Goal: Task Accomplishment & Management: Use online tool/utility

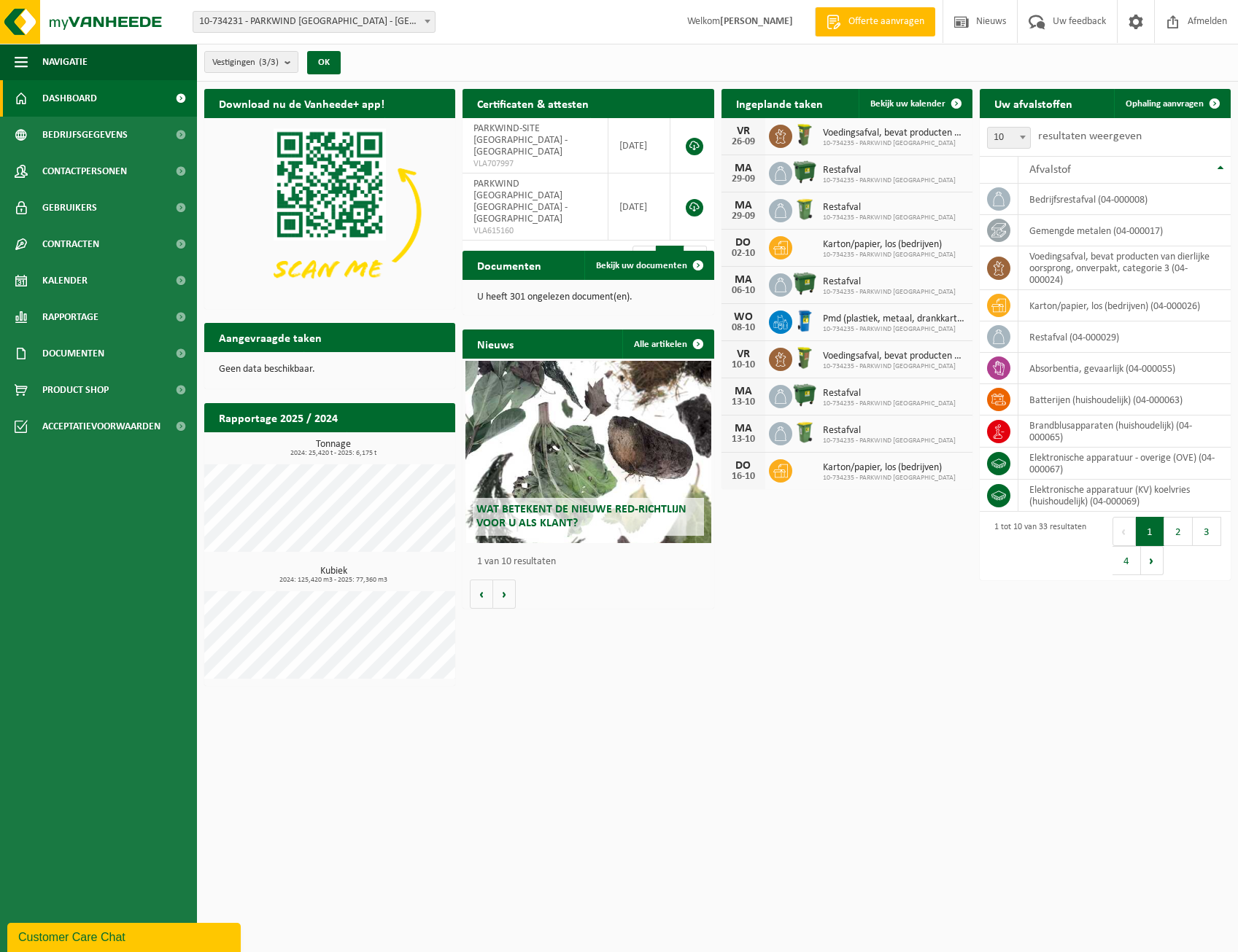
click at [362, 201] on img at bounding box center [330, 212] width 251 height 188
click at [258, 335] on h2 "Aangevraagde taken" at bounding box center [270, 337] width 132 height 28
click at [293, 63] on b "submit" at bounding box center [290, 61] width 13 height 20
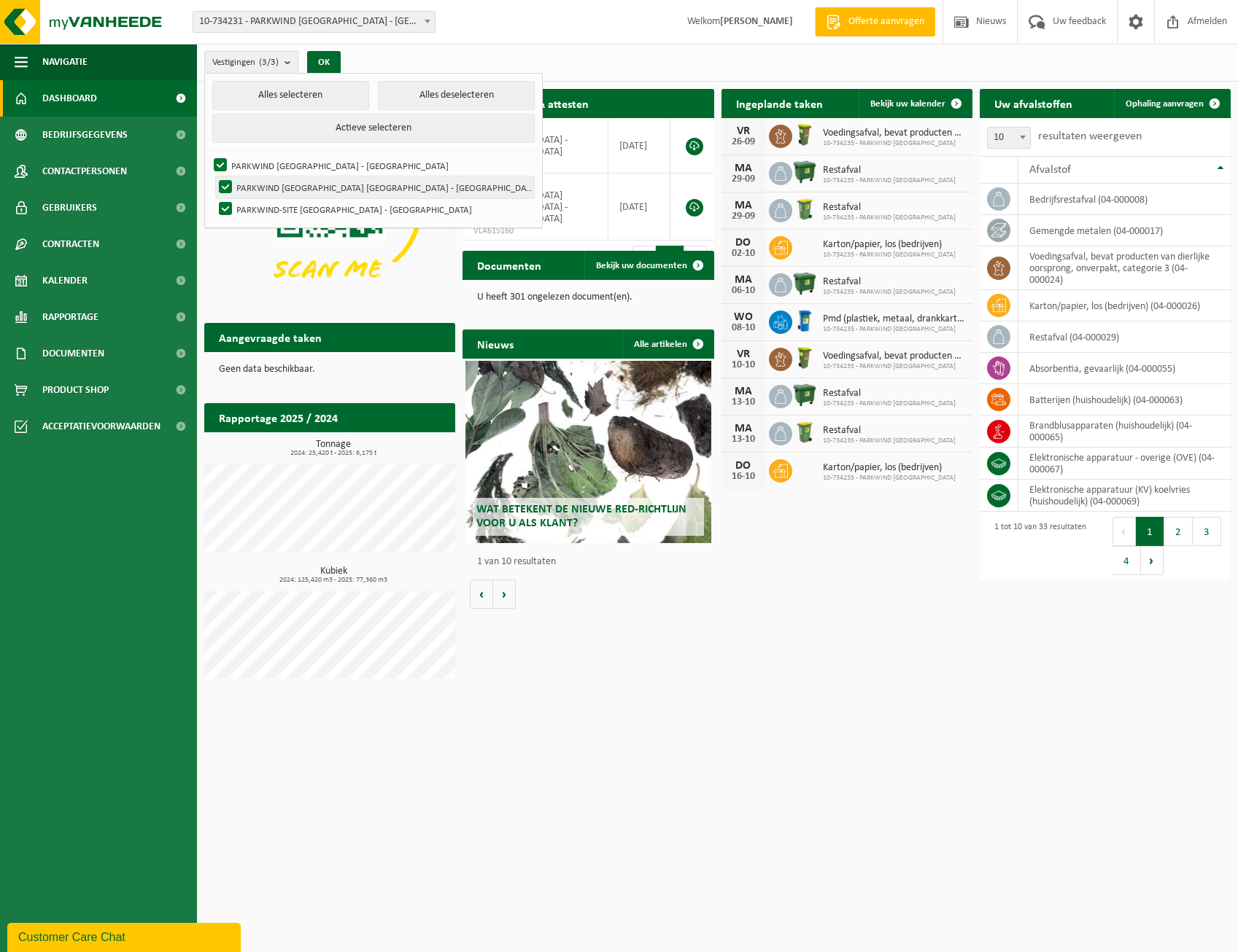
click at [270, 187] on label "PARKWIND NV OOSTENDE - OOSTENDE" at bounding box center [374, 187] width 318 height 22
click at [214, 176] on input "PARKWIND NV OOSTENDE - OOSTENDE" at bounding box center [213, 175] width 1 height 1
click at [270, 187] on label "PARKWIND NV OOSTENDE - OOSTENDE" at bounding box center [374, 187] width 318 height 22
click at [214, 176] on input "PARKWIND NV OOSTENDE - OOSTENDE" at bounding box center [213, 175] width 1 height 1
checkbox input "true"
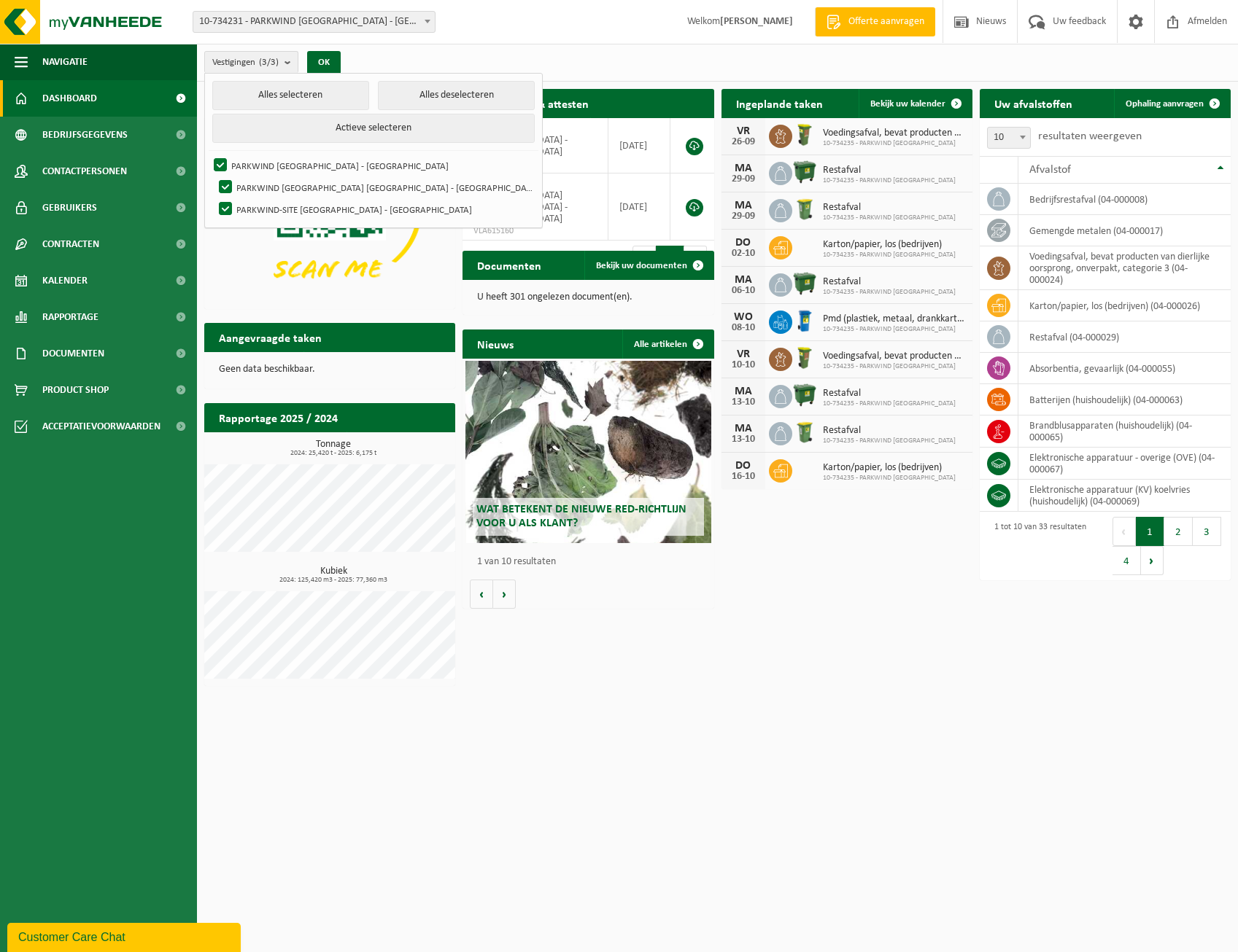
click at [778, 656] on div "Download nu de Vanheede+ app! Verberg Certificaten & attesten Bekijk uw certifi…" at bounding box center [717, 387] width 1034 height 612
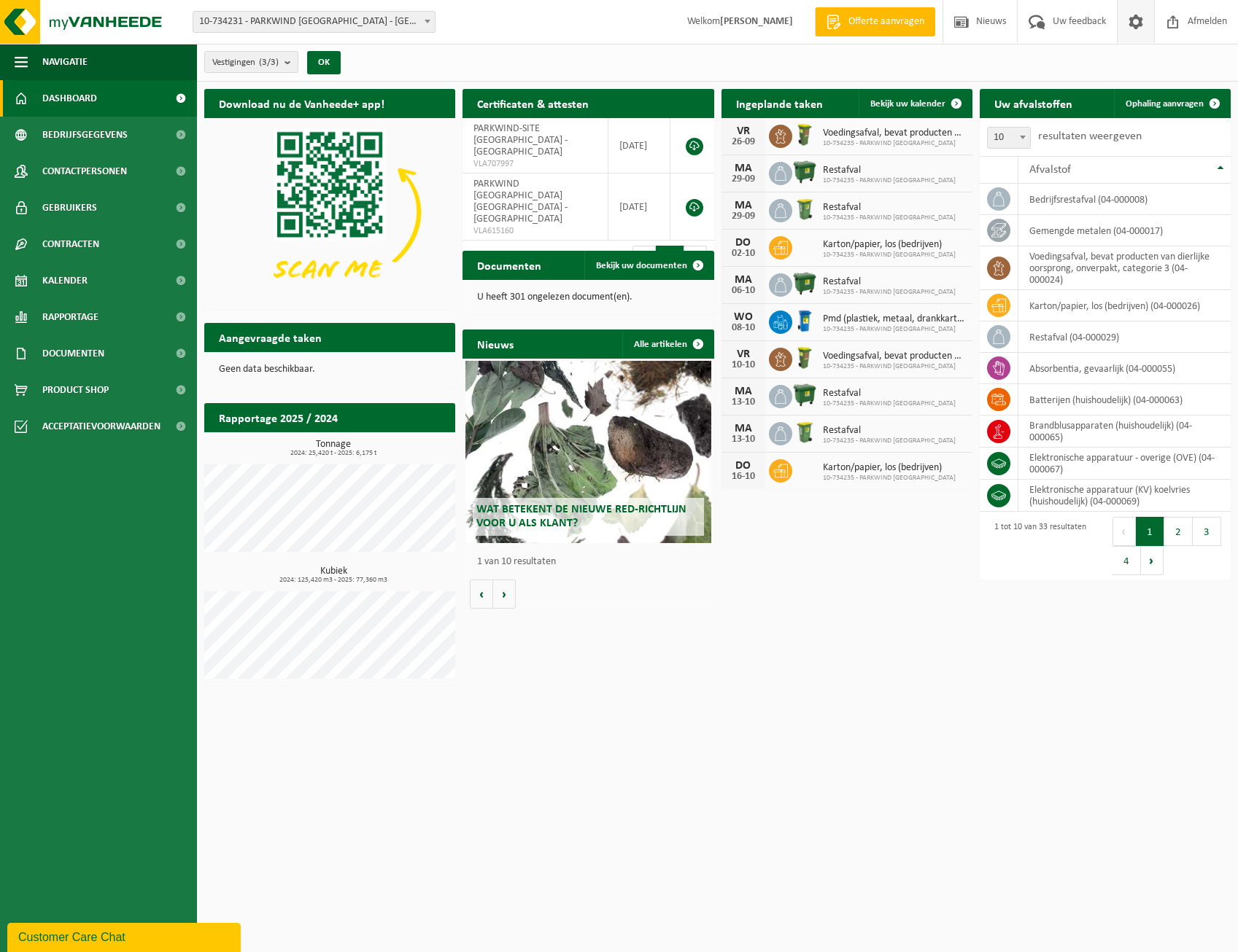
click at [1143, 22] on span at bounding box center [1135, 21] width 22 height 43
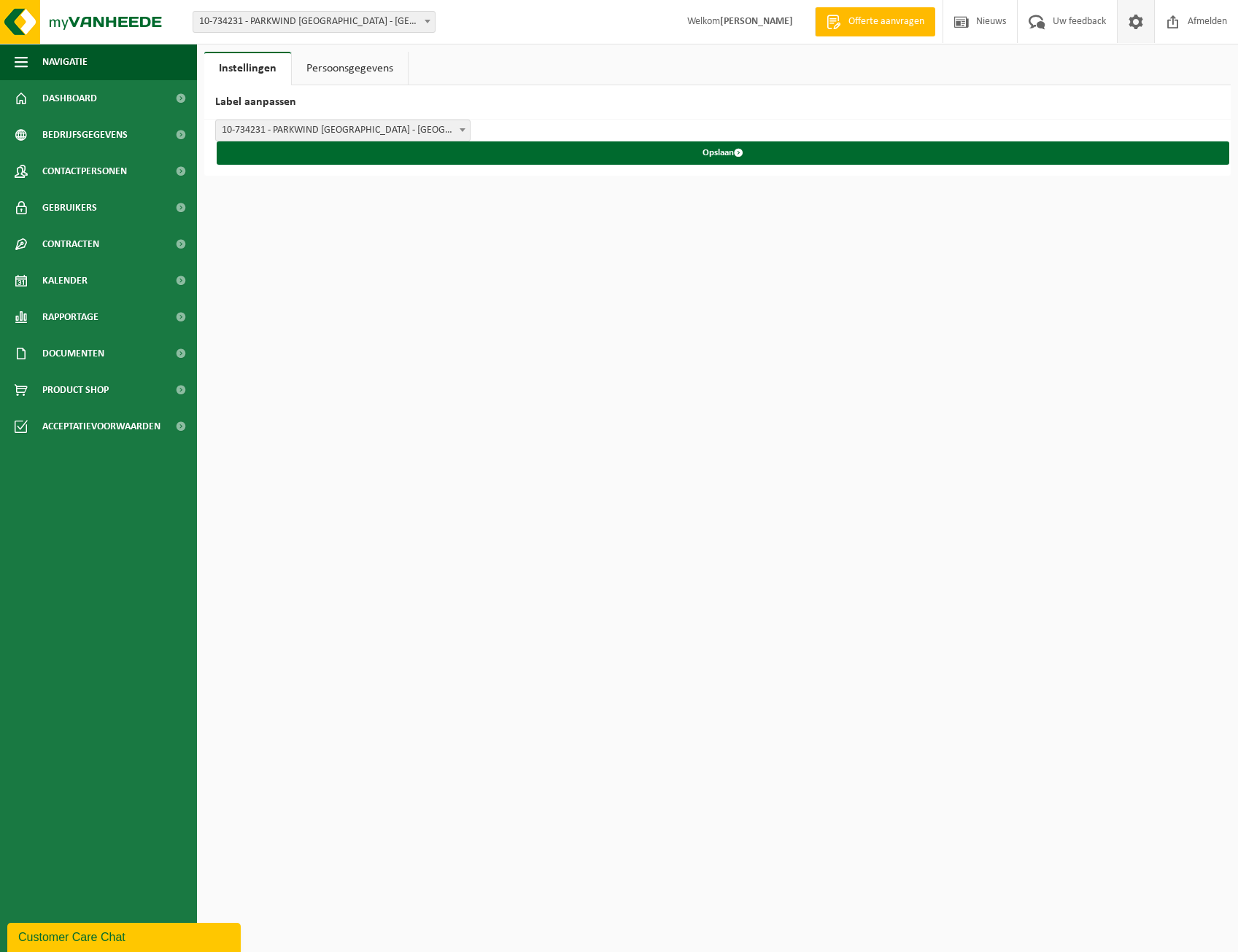
click at [1143, 22] on span at bounding box center [1135, 21] width 22 height 43
click at [103, 104] on link "Dashboard" at bounding box center [98, 99] width 197 height 37
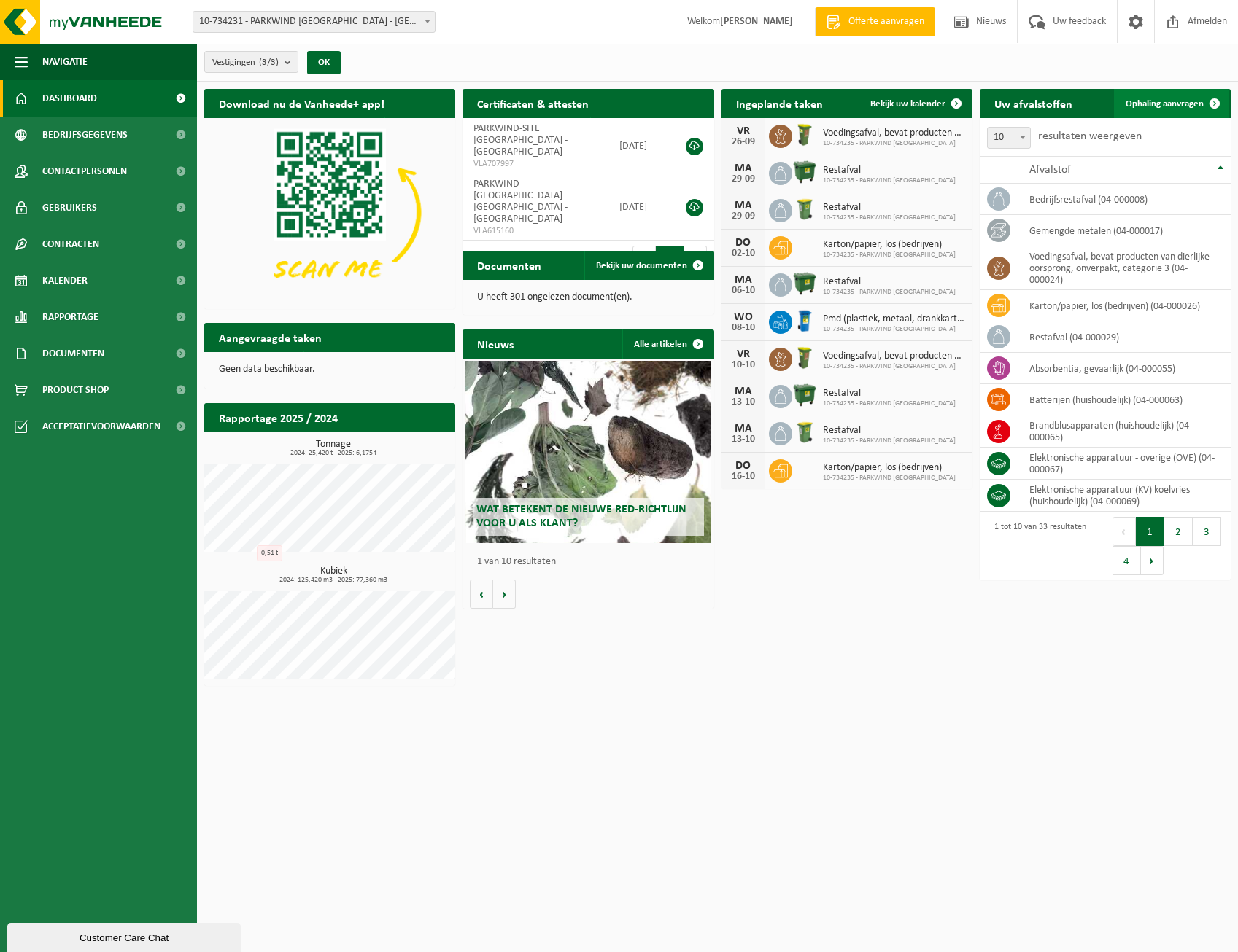
click at [1186, 97] on link "Ophaling aanvragen" at bounding box center [1170, 103] width 115 height 29
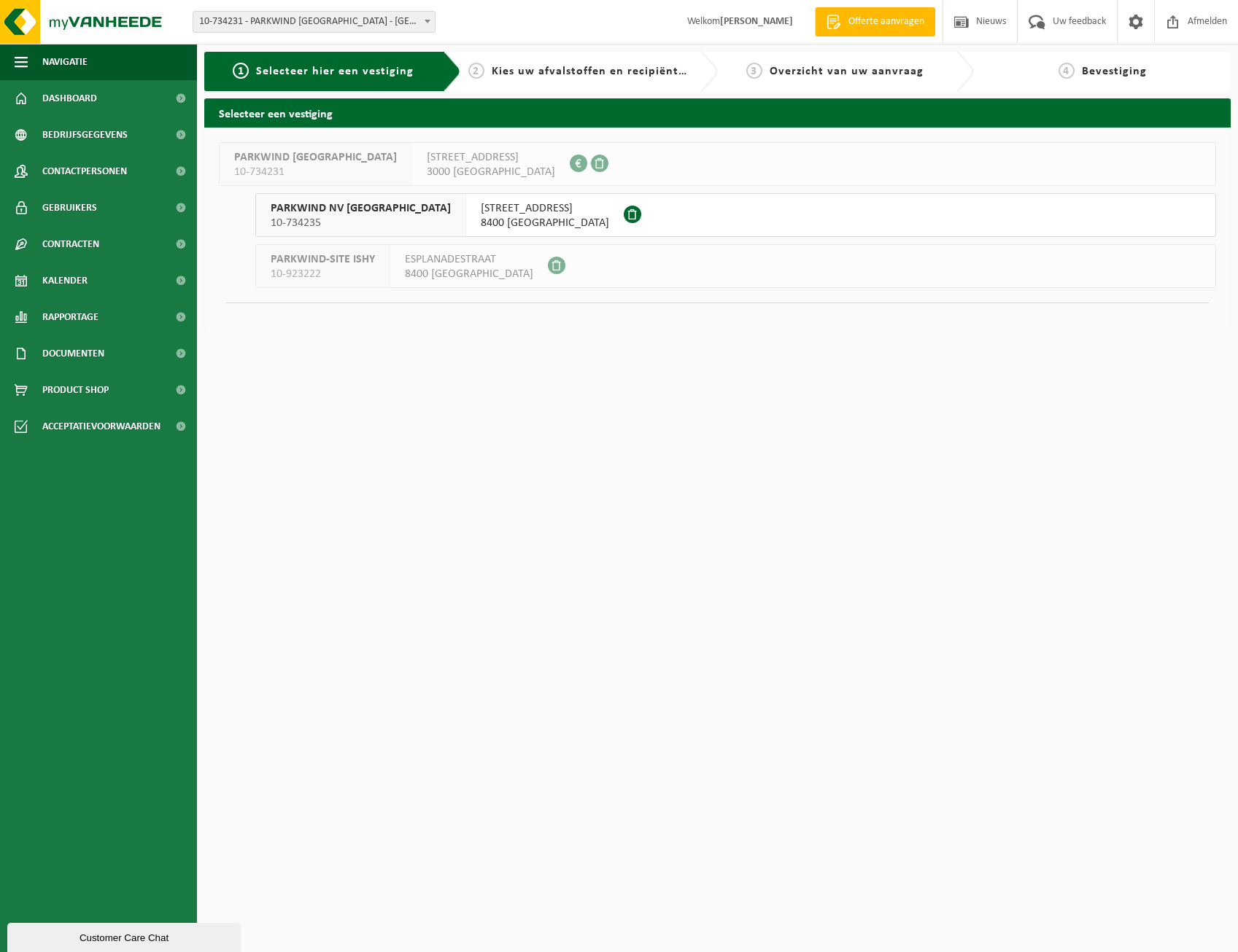
click at [350, 220] on span "10-734235" at bounding box center [360, 223] width 180 height 15
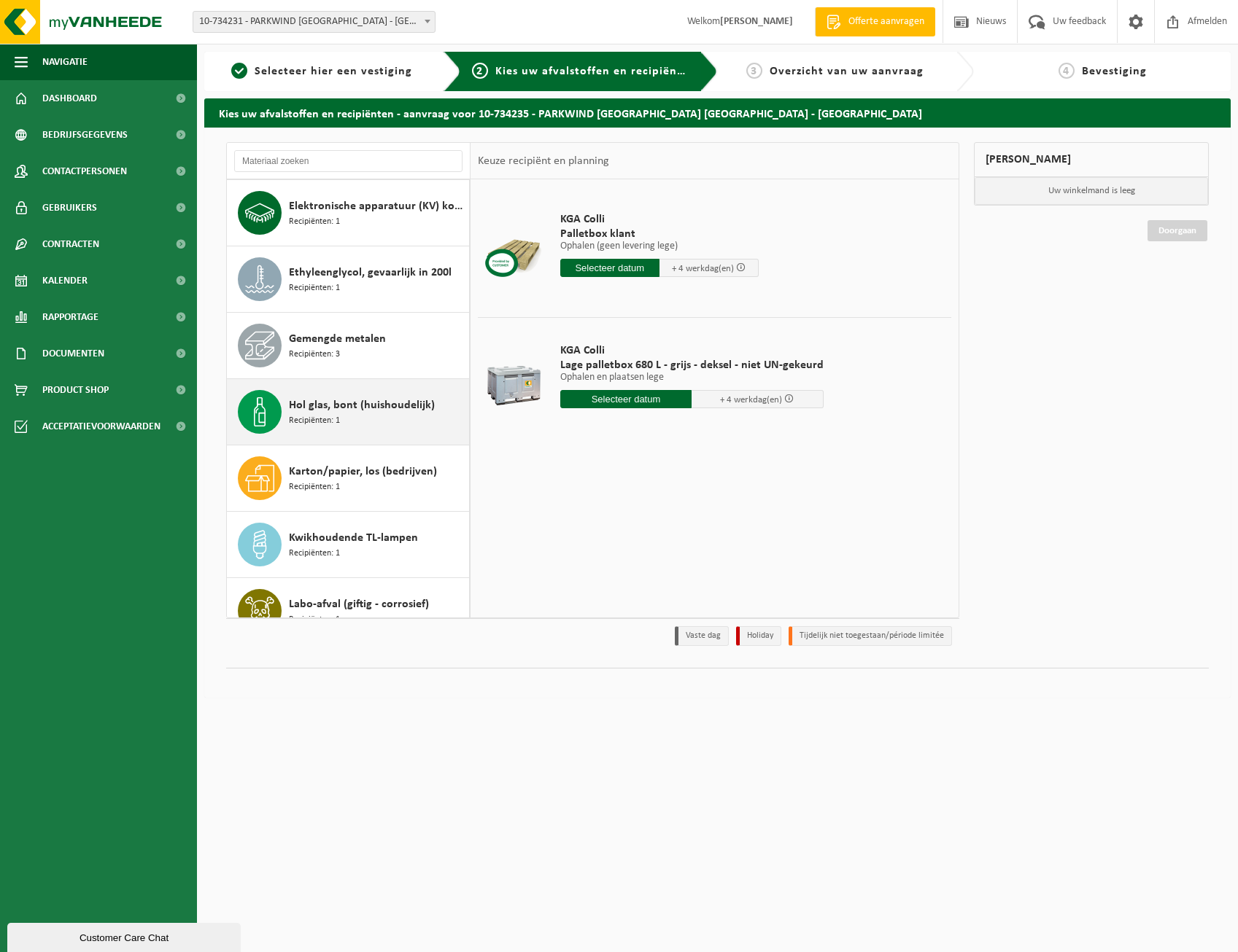
click at [375, 422] on div "Hol glas, bont (huishoudelijk) Recipiënten: 1" at bounding box center [376, 412] width 176 height 44
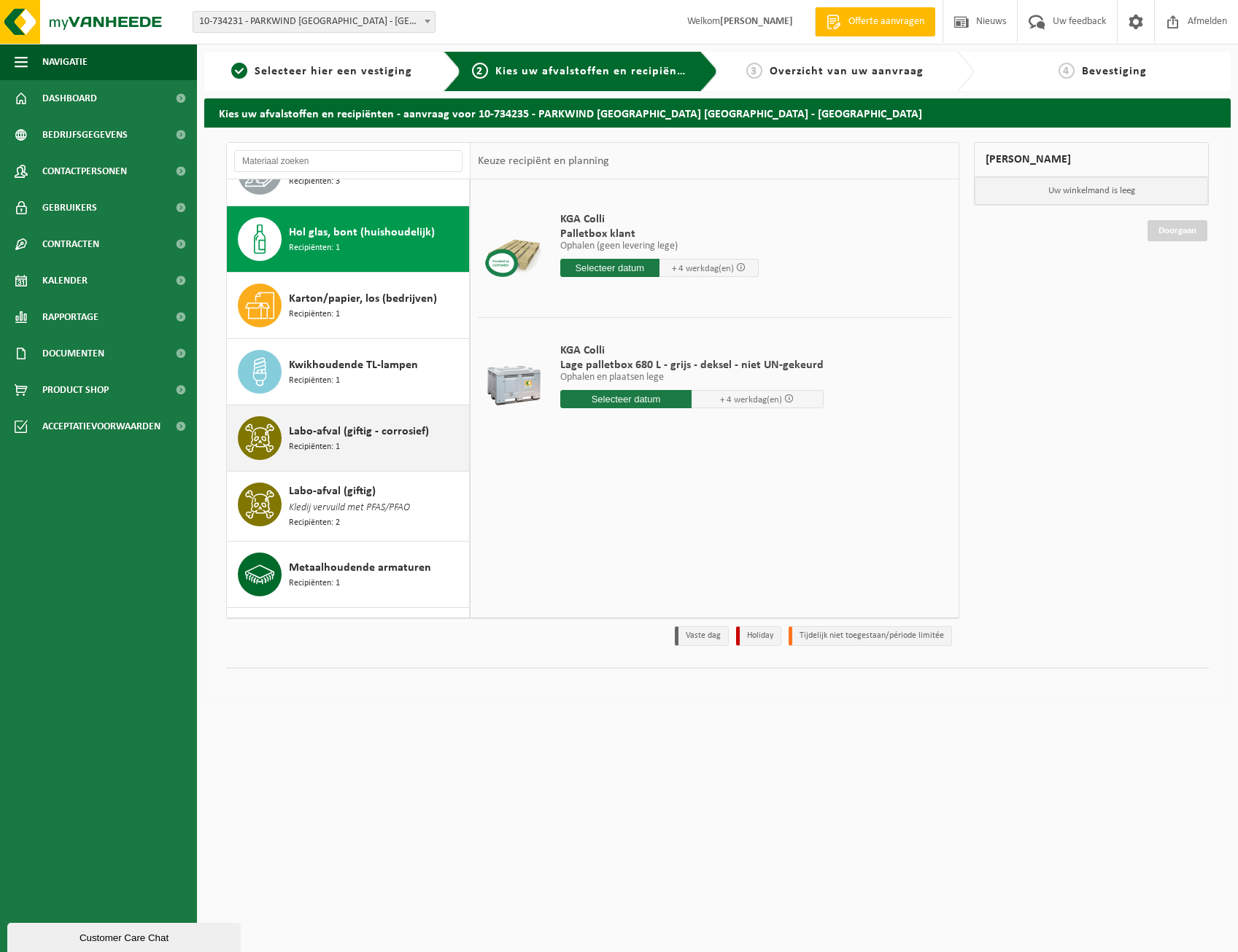
scroll to position [929, 0]
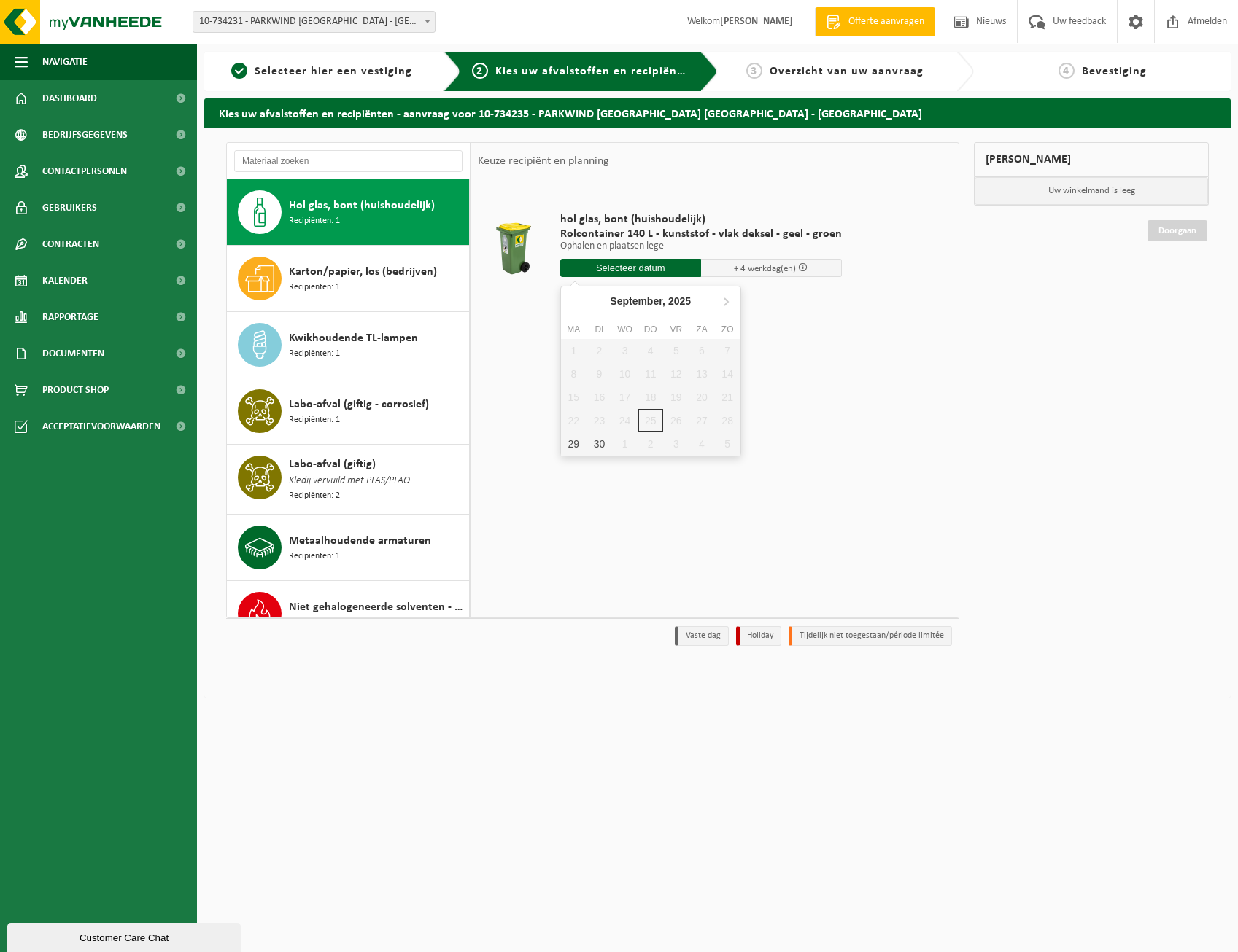
click at [609, 269] on input "text" at bounding box center [630, 267] width 141 height 18
click at [727, 302] on icon at bounding box center [725, 301] width 24 height 24
click at [648, 402] on div "16" at bounding box center [650, 397] width 25 height 24
type input "Van [DATE]"
